Goal: Task Accomplishment & Management: Complete application form

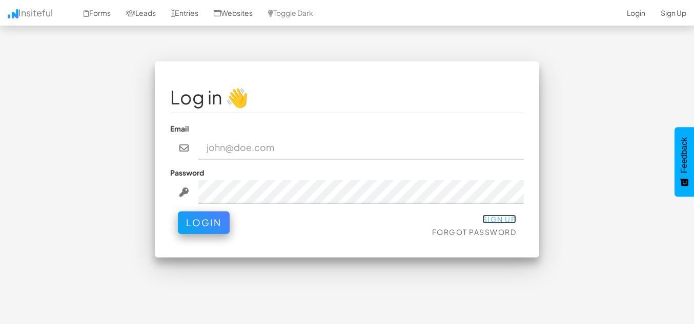
click at [500, 222] on link "Sign Up" at bounding box center [499, 219] width 34 height 9
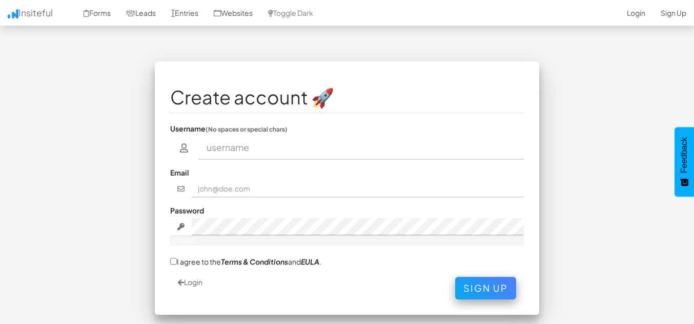
click at [202, 263] on label "I agree to the Terms & Conditions and [PERSON_NAME] ." at bounding box center [245, 261] width 151 height 11
click at [177, 263] on input "I agree to the Terms & Conditions and [PERSON_NAME] ." at bounding box center [173, 261] width 7 height 7
checkbox input "true"
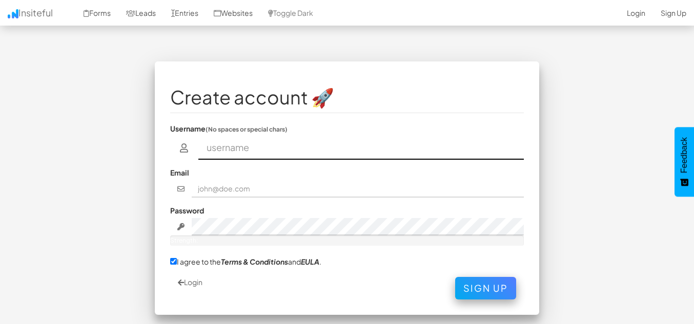
click at [241, 143] on input "text" at bounding box center [361, 148] width 326 height 24
type input "kingkhan244655@gmail.com"
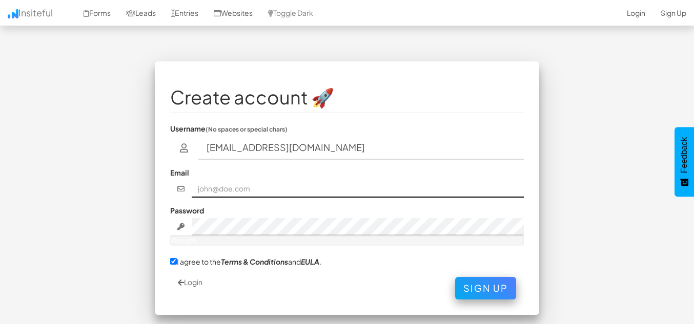
click at [253, 194] on input "text" at bounding box center [358, 188] width 332 height 17
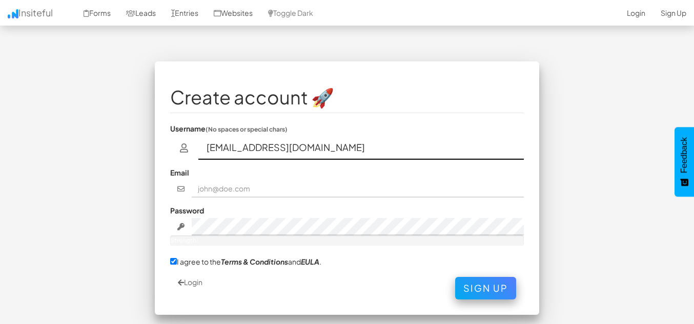
click at [321, 147] on input "kingkhan244655@gmail.com" at bounding box center [361, 148] width 326 height 24
type input "ranarana244655"
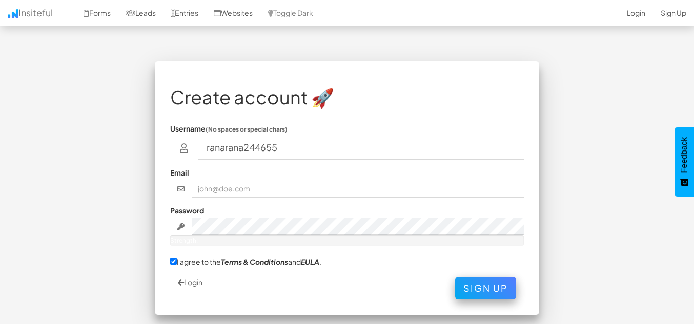
click at [286, 199] on fieldset "Create account 🚀 Username (No spaces or special chars) ranarana244655 Email Pas…" at bounding box center [346, 188] width 353 height 223
click at [259, 194] on input "text" at bounding box center [358, 188] width 332 height 17
paste input "kingkhan244655@gmail.com"
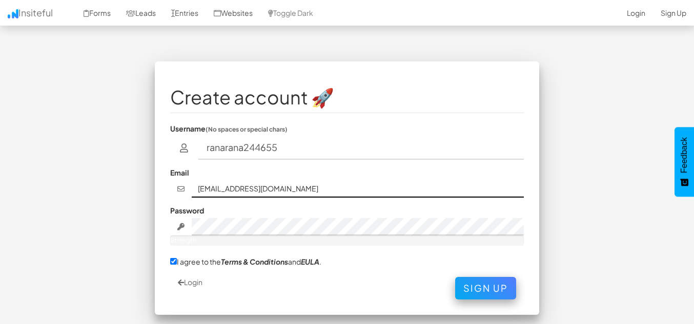
type input "kingkhan244655@gmail.com"
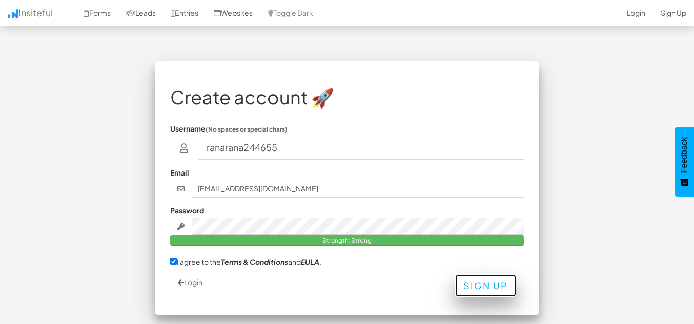
click at [479, 296] on button "Sign Up" at bounding box center [485, 286] width 61 height 23
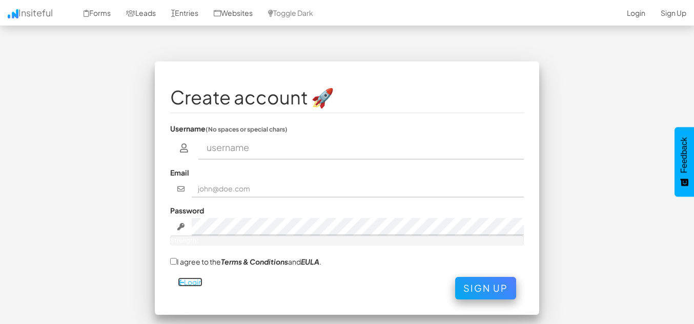
click at [196, 286] on link "Login" at bounding box center [190, 282] width 25 height 9
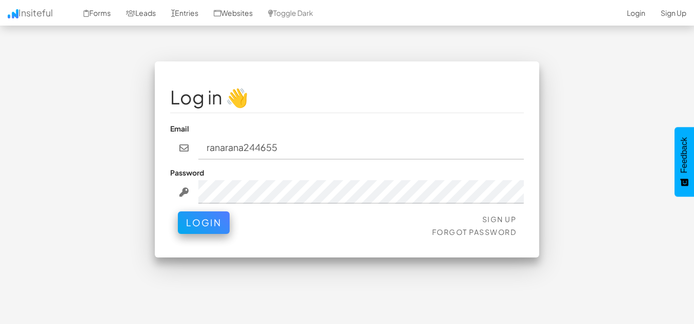
click at [243, 149] on input "ranarana244655" at bounding box center [361, 148] width 326 height 24
click at [218, 225] on button "Login" at bounding box center [204, 220] width 52 height 23
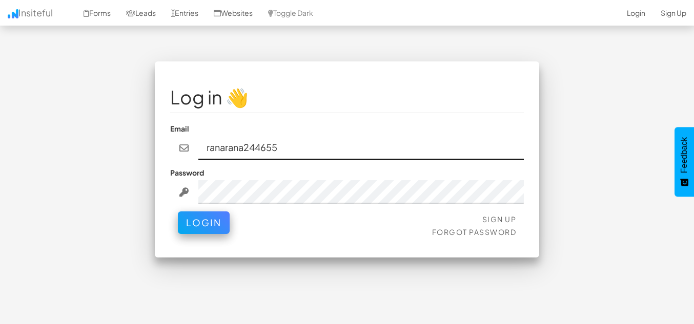
click at [294, 136] on input "ranarana244655" at bounding box center [361, 148] width 326 height 24
paste input "kingkhan244655@gmail.com"
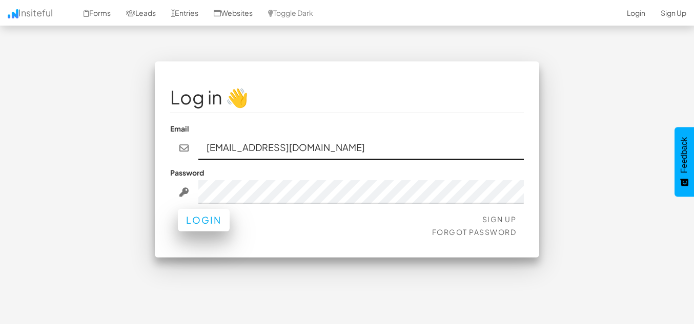
type input "[EMAIL_ADDRESS][DOMAIN_NAME]"
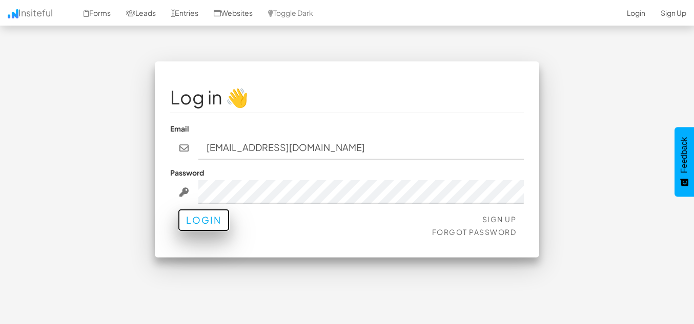
click at [210, 222] on button "Login" at bounding box center [204, 220] width 52 height 23
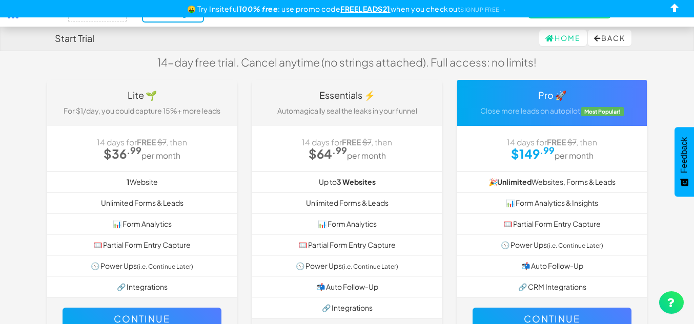
scroll to position [87, 0]
